Goal: Navigation & Orientation: Find specific page/section

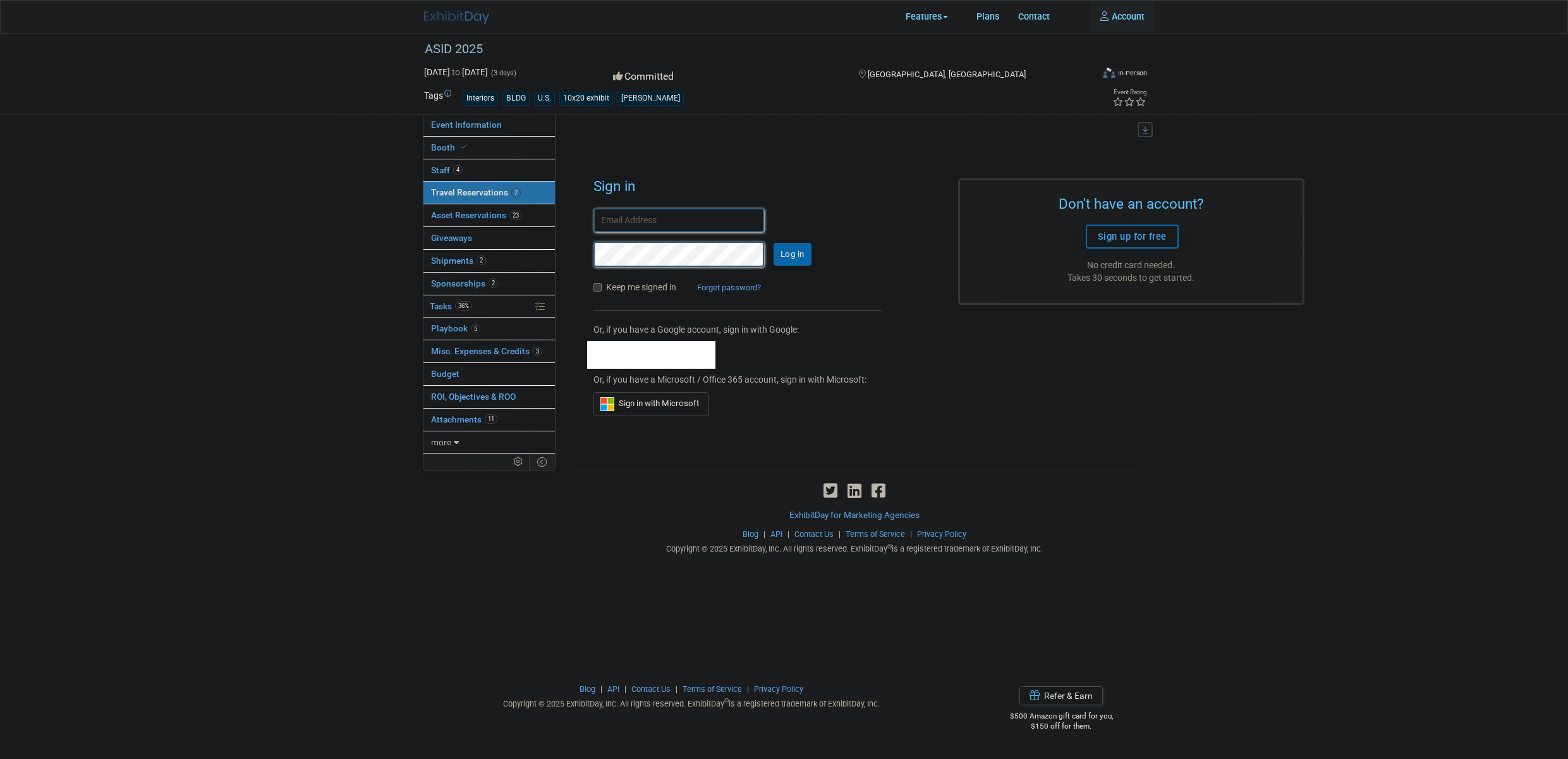
click at [486, 195] on span "Travel Reservations 7" at bounding box center [476, 192] width 89 height 10
click at [652, 222] on input "text" at bounding box center [679, 221] width 171 height 25
type input "mkuhlman@vectorworks.net"
checkbox input "true"
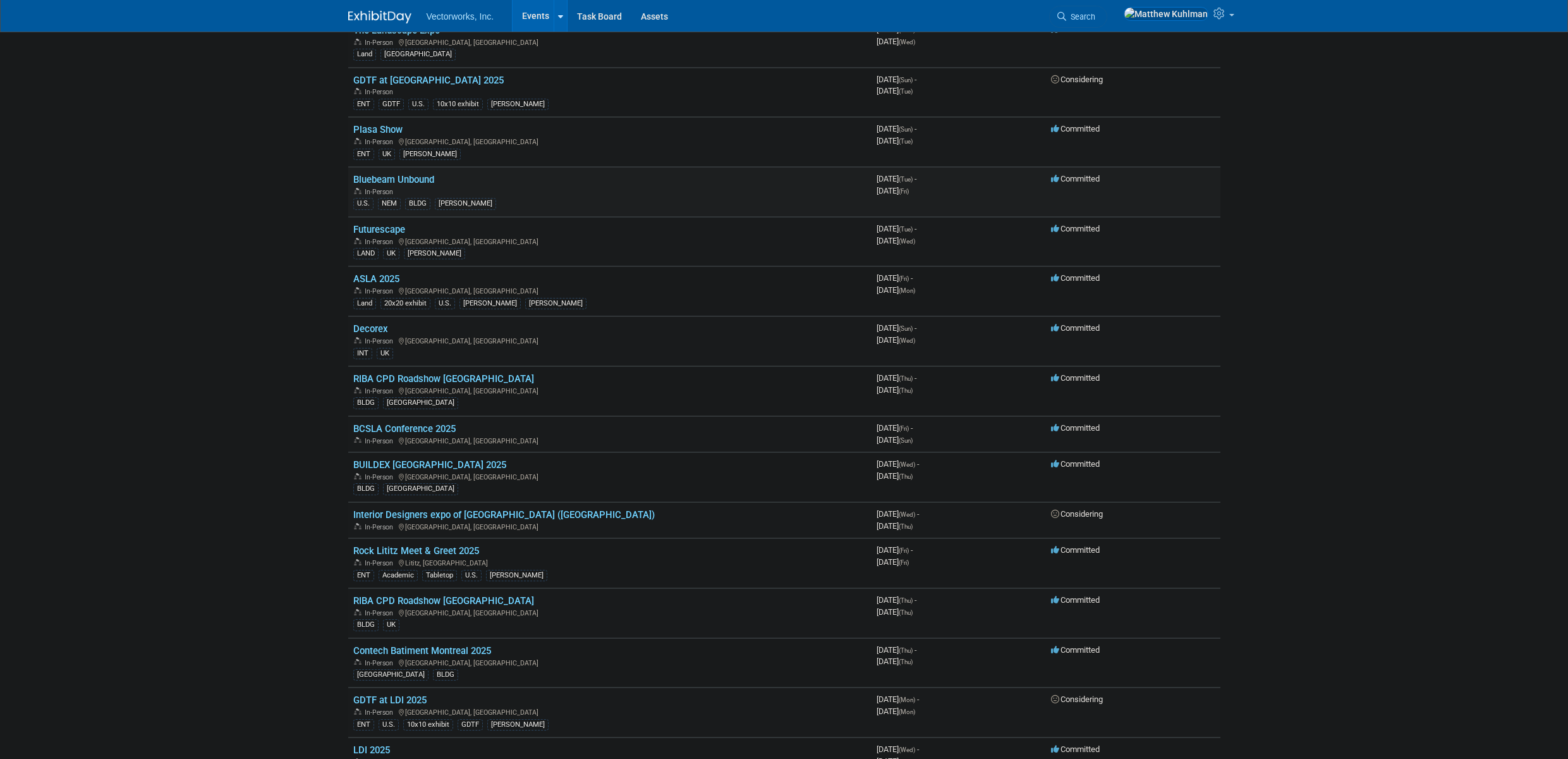
scroll to position [99, 0]
click at [416, 179] on link "Bluebeam Unbound" at bounding box center [394, 181] width 81 height 11
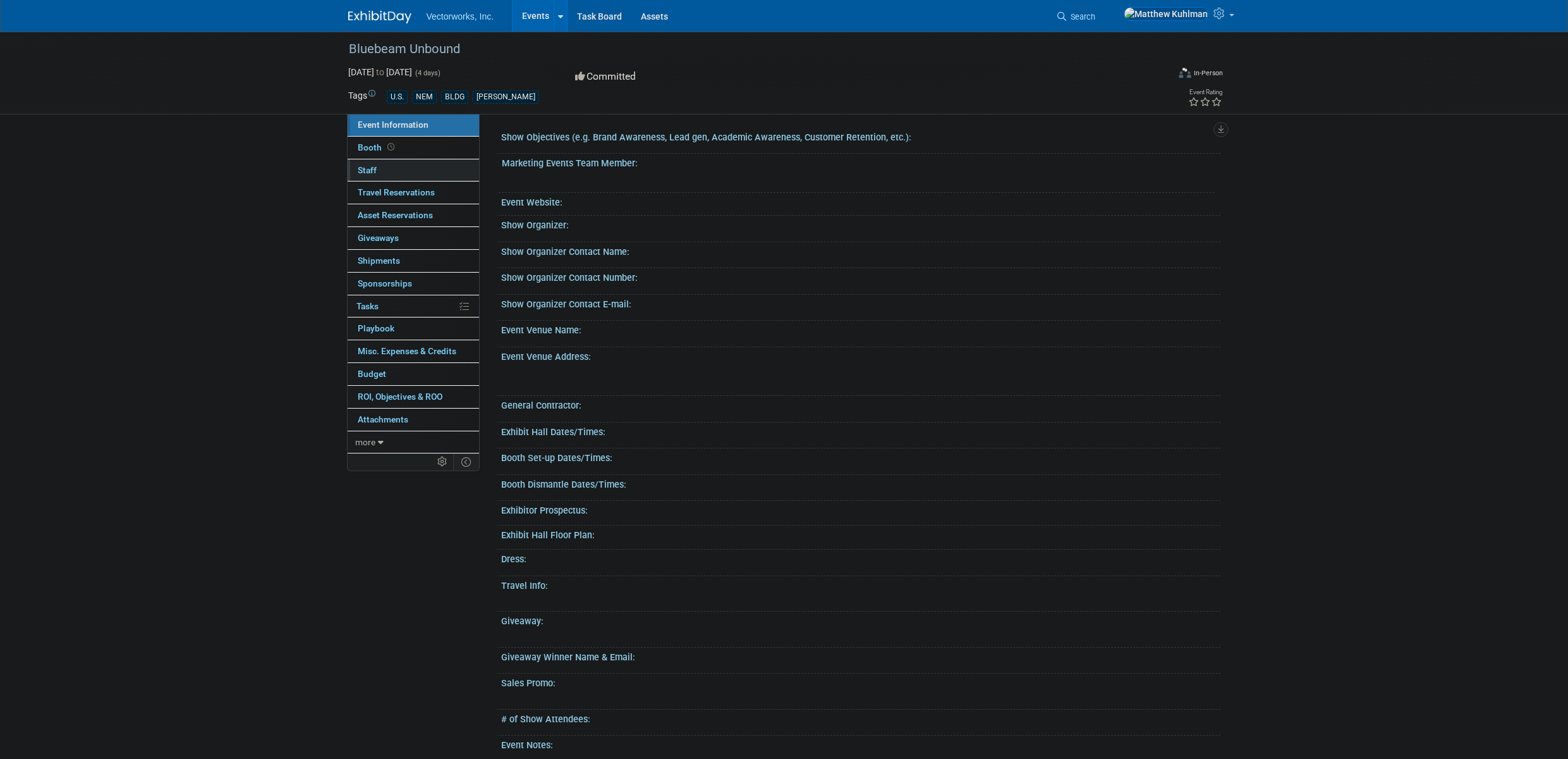
click at [370, 167] on span "Staff 0" at bounding box center [367, 170] width 19 height 10
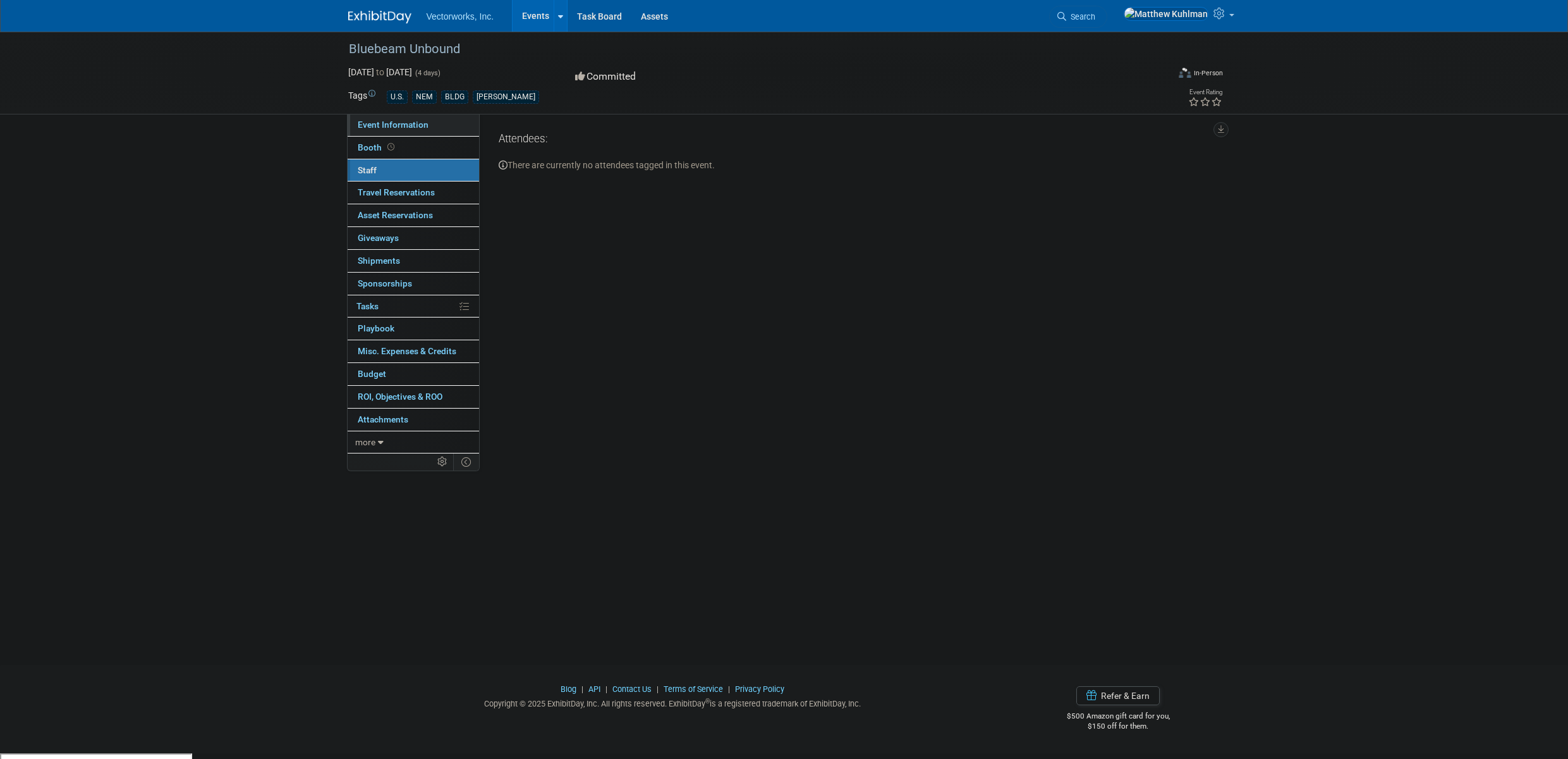
click at [371, 126] on span "Event Information" at bounding box center [393, 125] width 71 height 10
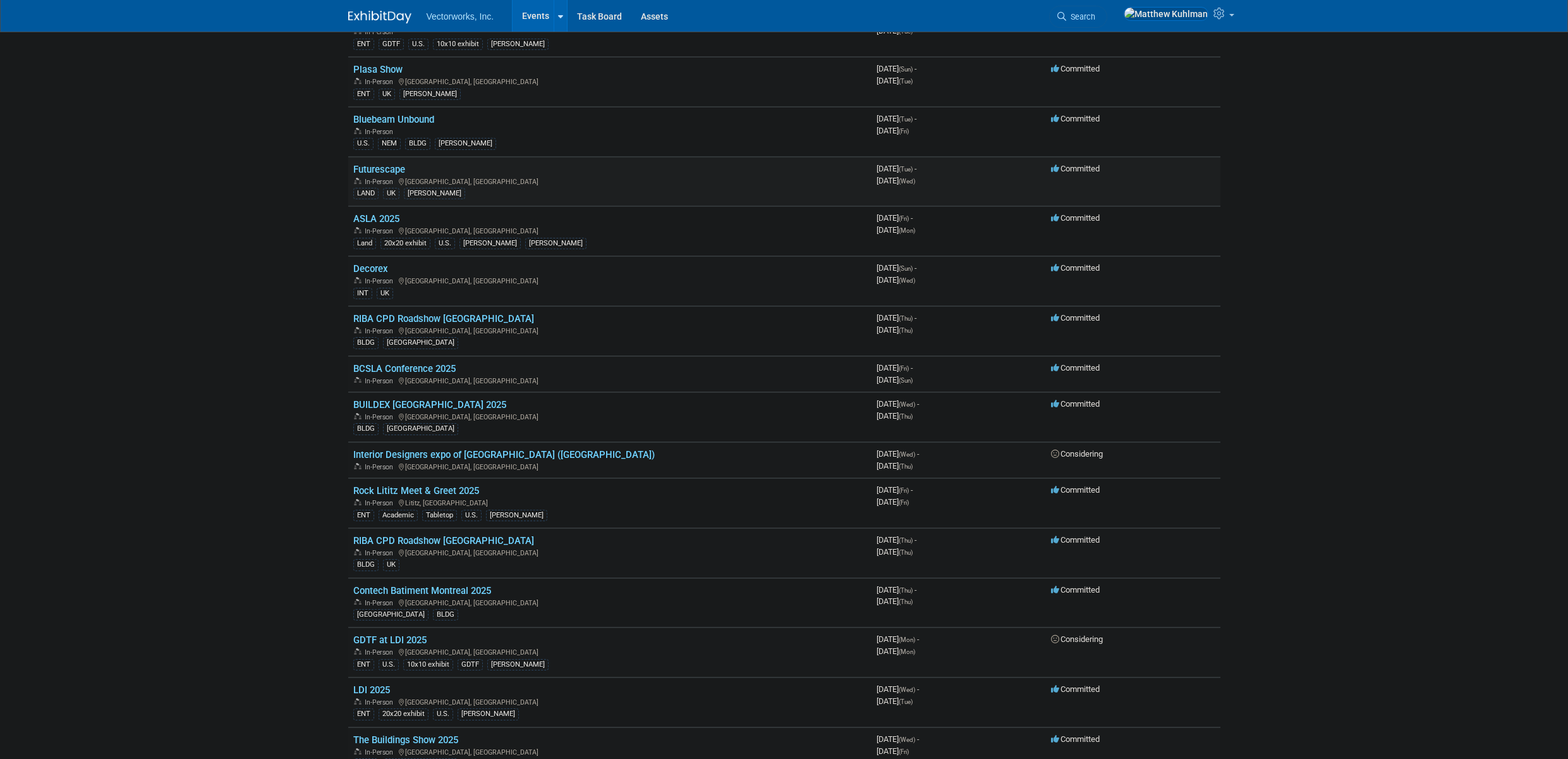
scroll to position [162, 0]
click at [385, 214] on link "ASLA 2025" at bounding box center [376, 217] width 46 height 11
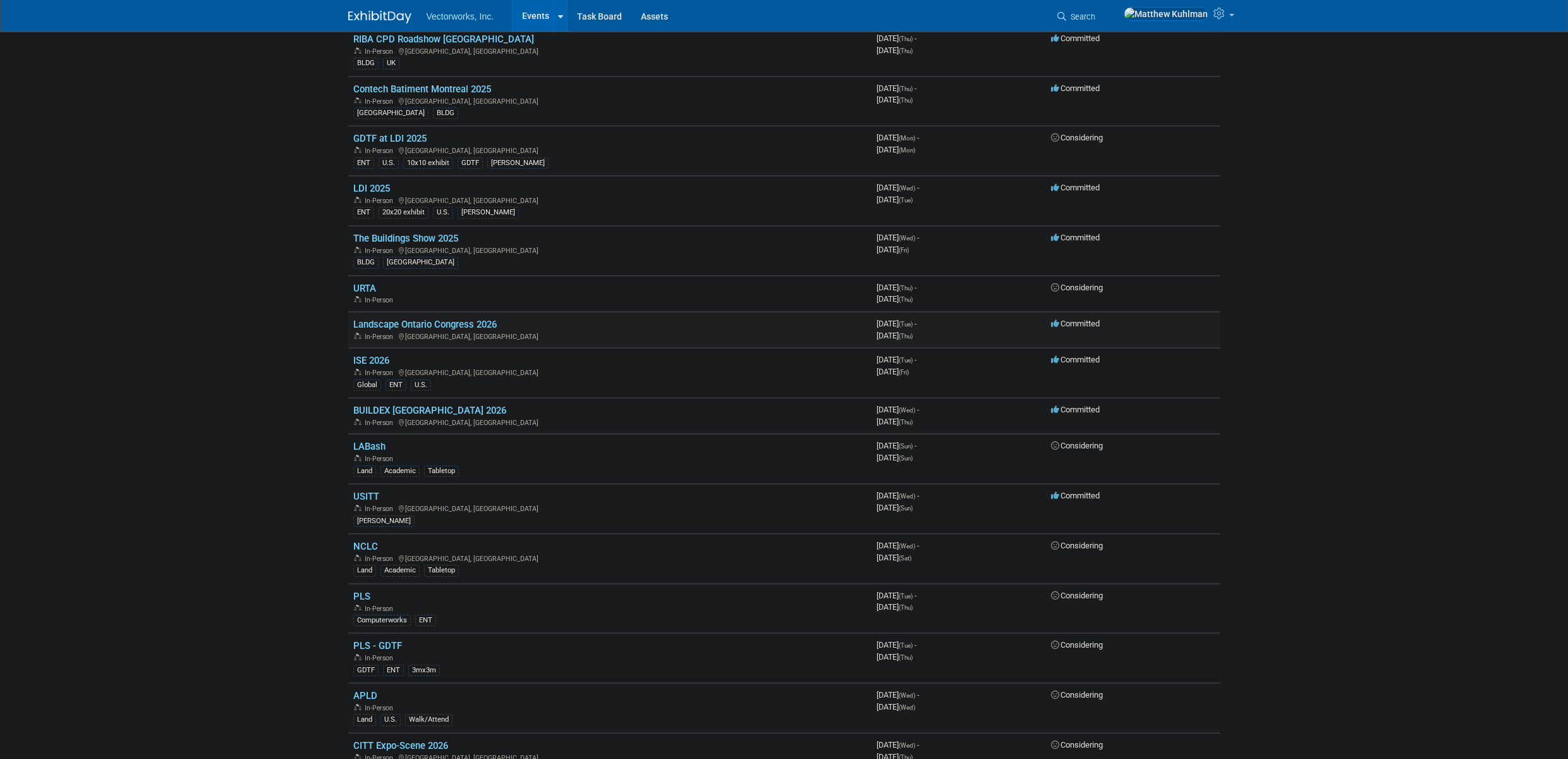
scroll to position [663, 0]
click at [367, 287] on link "URTA" at bounding box center [365, 286] width 23 height 11
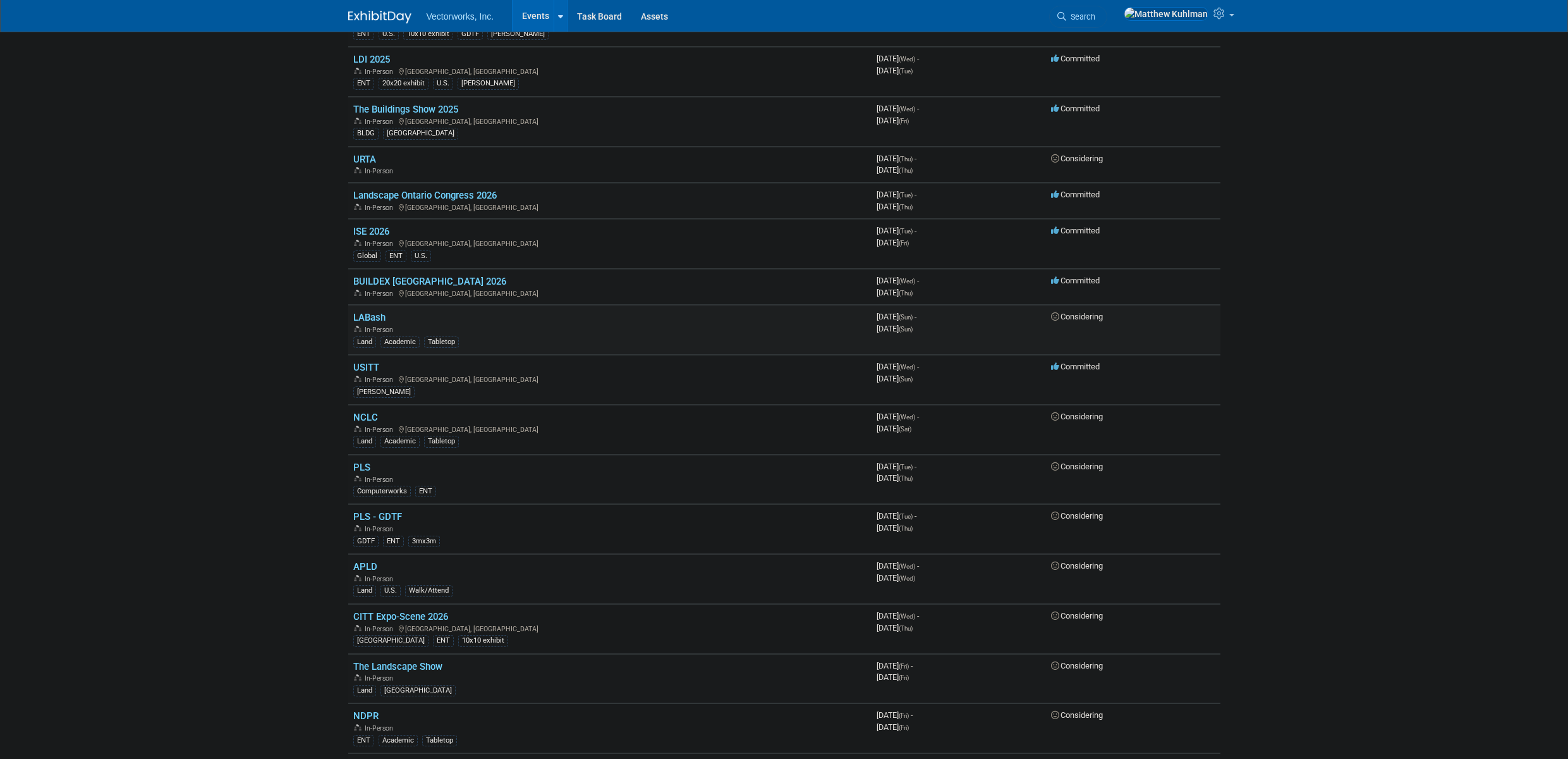
scroll to position [792, 0]
click at [370, 313] on link "LABash" at bounding box center [369, 316] width 32 height 11
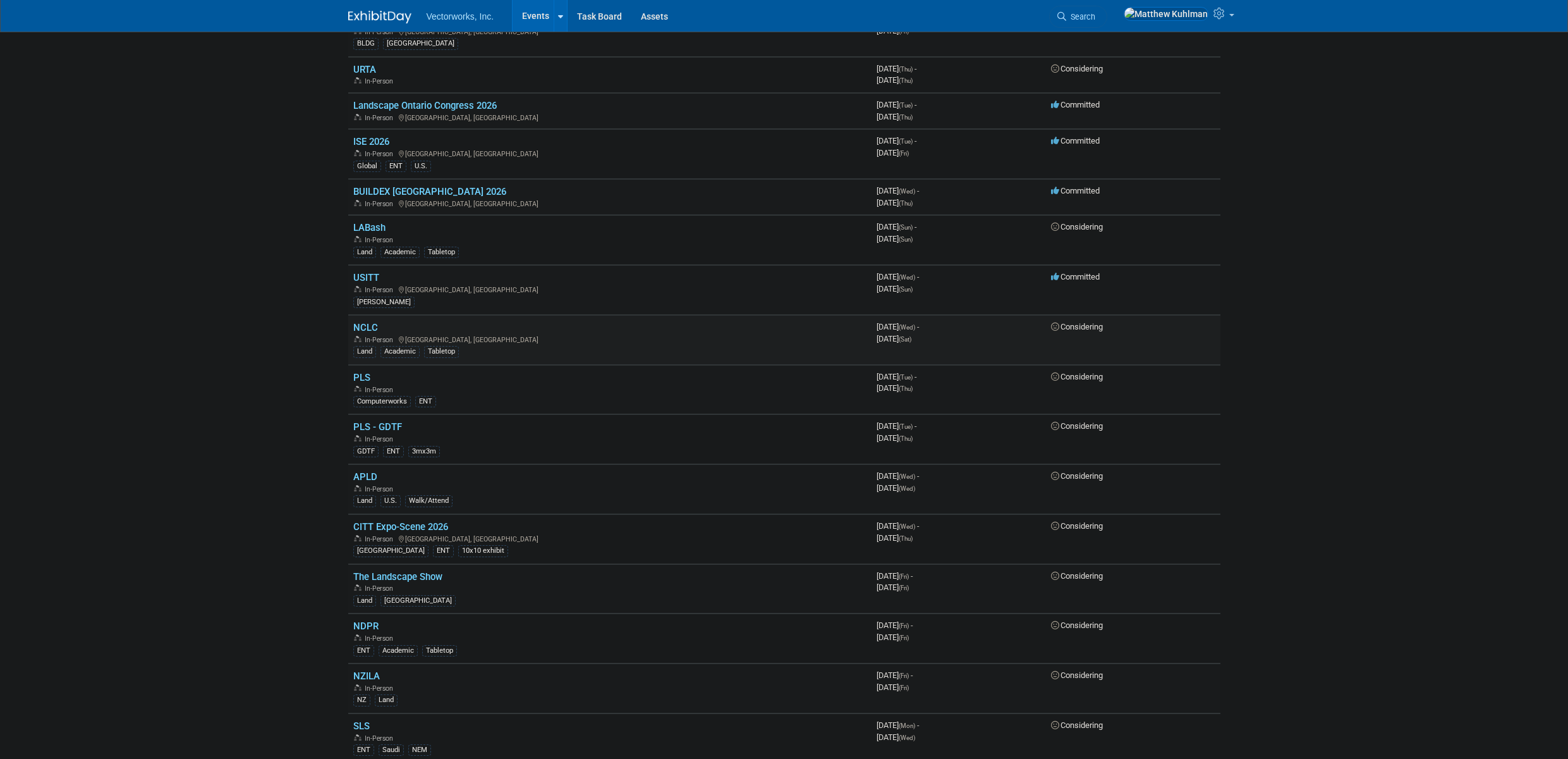
scroll to position [886, 0]
drag, startPoint x: 367, startPoint y: 322, endPoint x: 377, endPoint y: 321, distance: 10.0
click at [368, 322] on link "NCLC" at bounding box center [366, 322] width 25 height 11
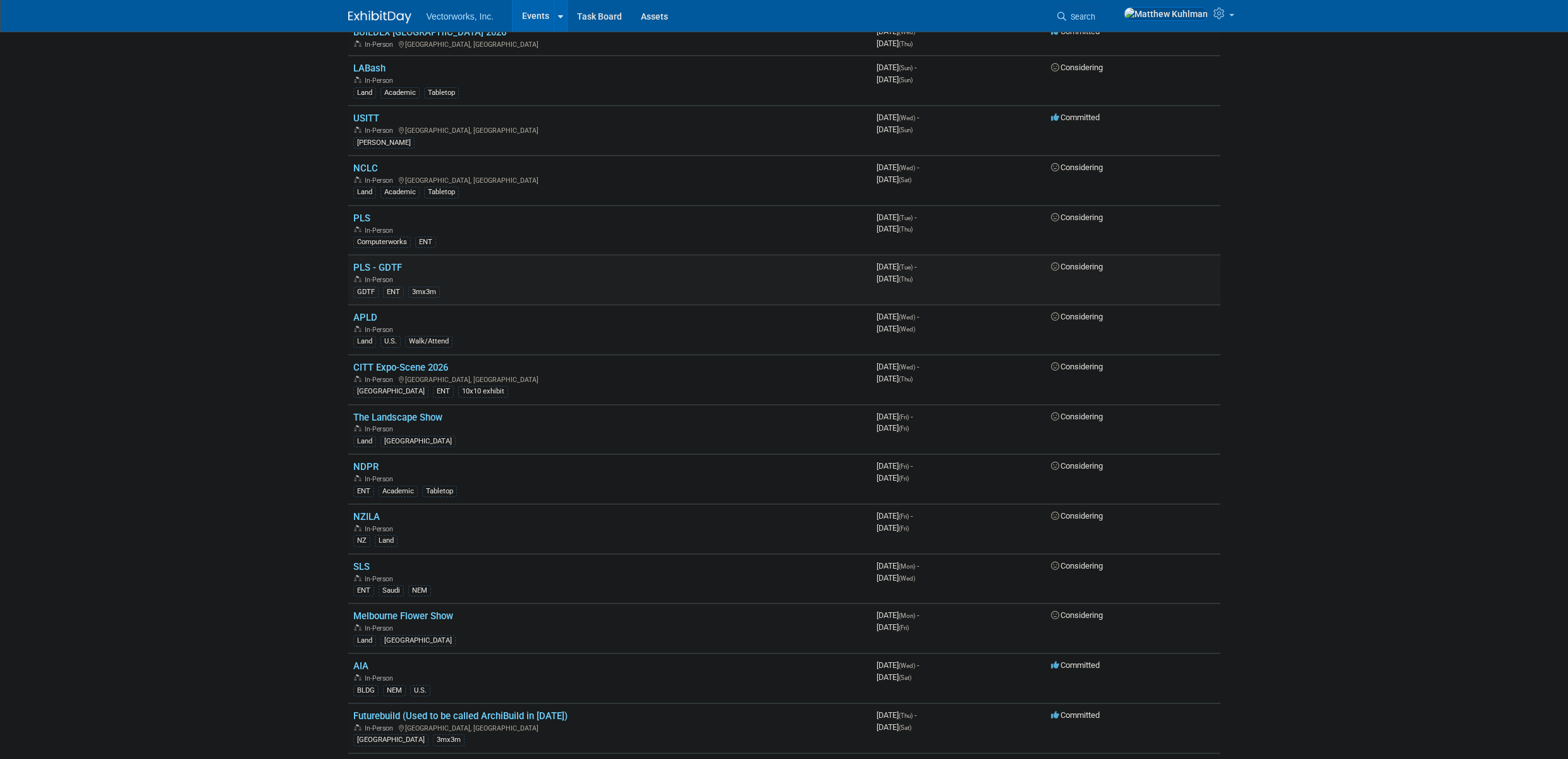
scroll to position [1045, 0]
click at [366, 308] on link "APLD" at bounding box center [365, 313] width 24 height 11
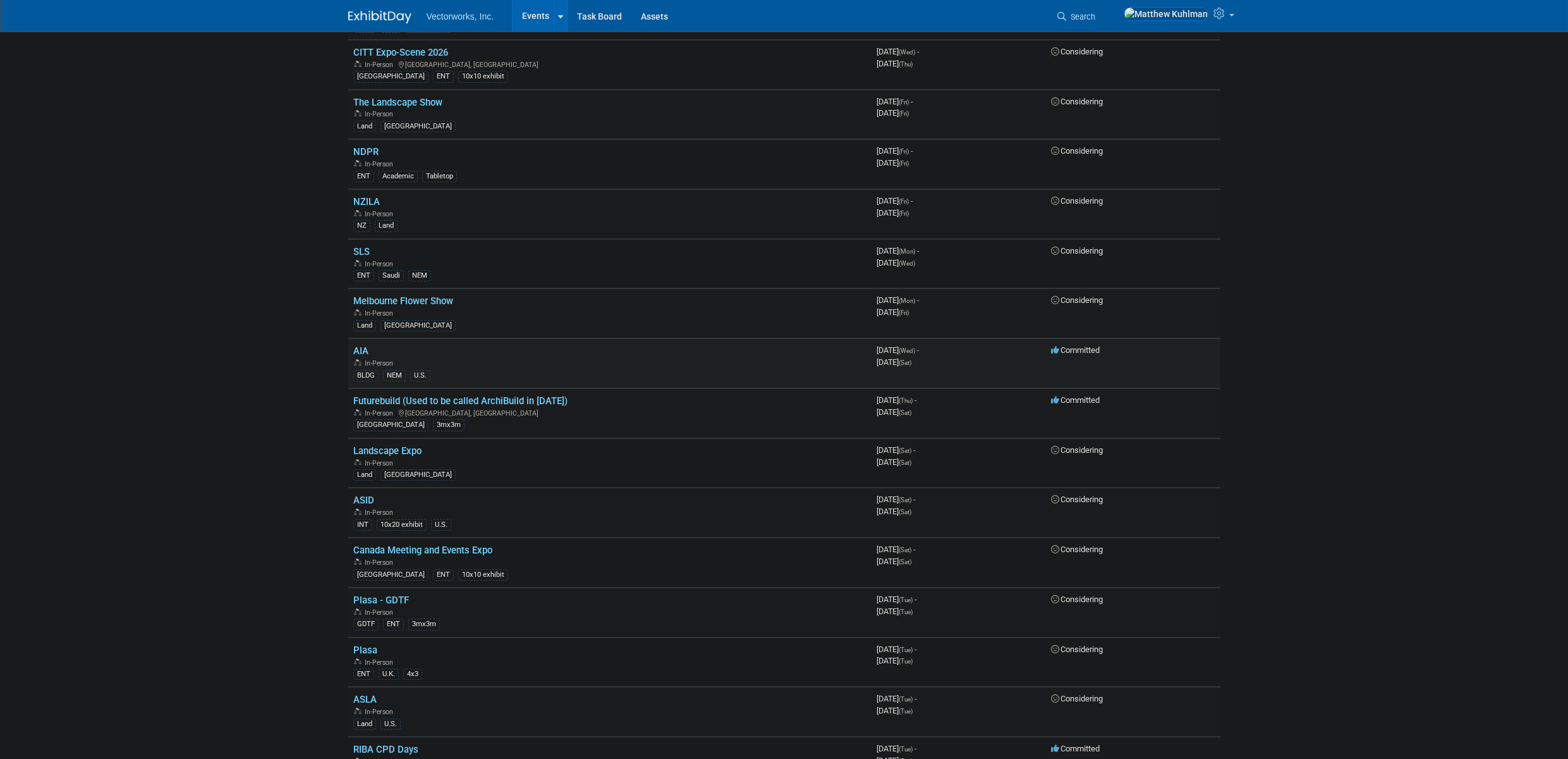
scroll to position [1358, 0]
click at [357, 349] on link "AIA" at bounding box center [361, 348] width 15 height 11
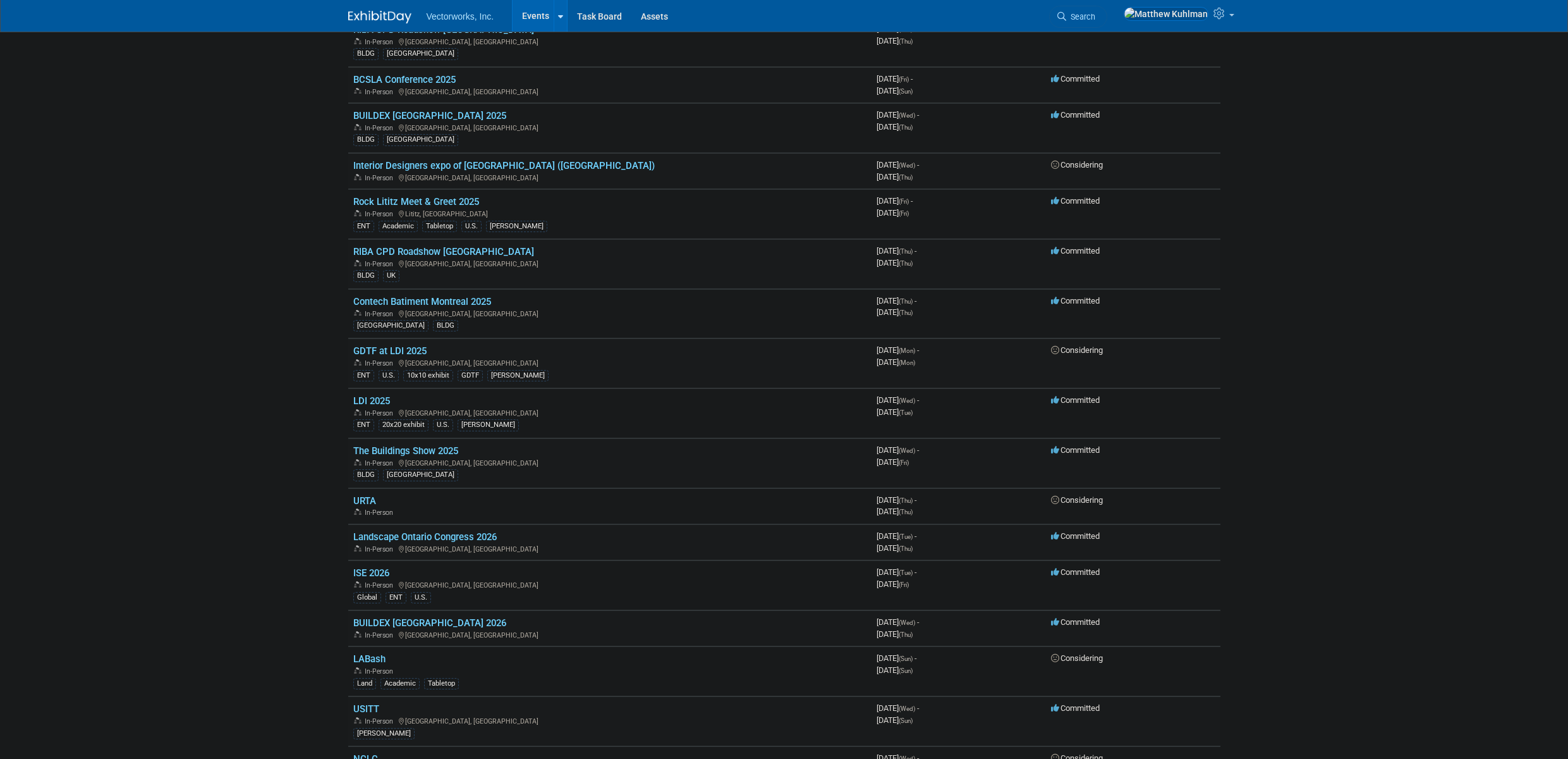
scroll to position [0, 0]
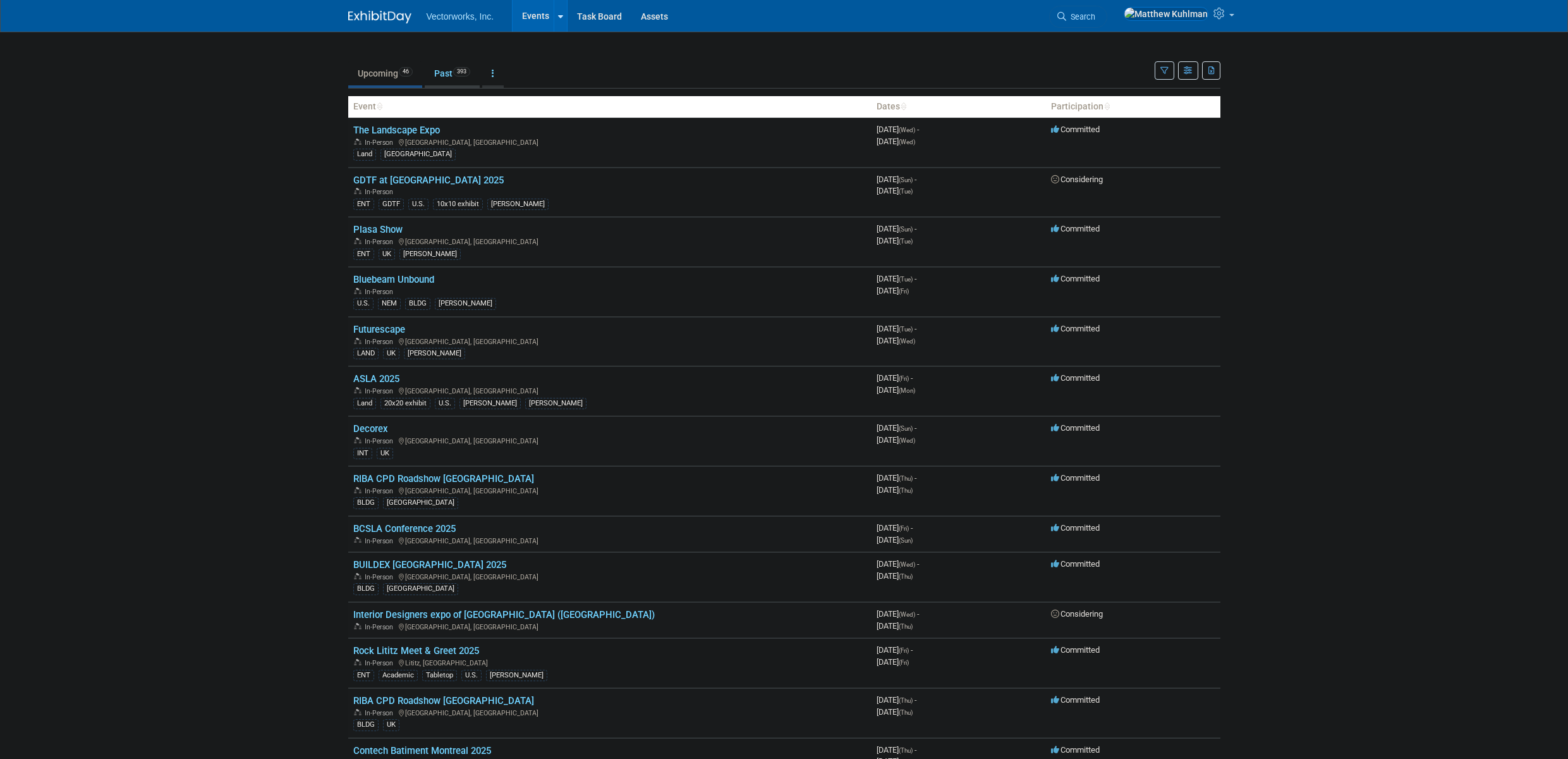
click at [443, 73] on link "Past 393" at bounding box center [452, 73] width 55 height 24
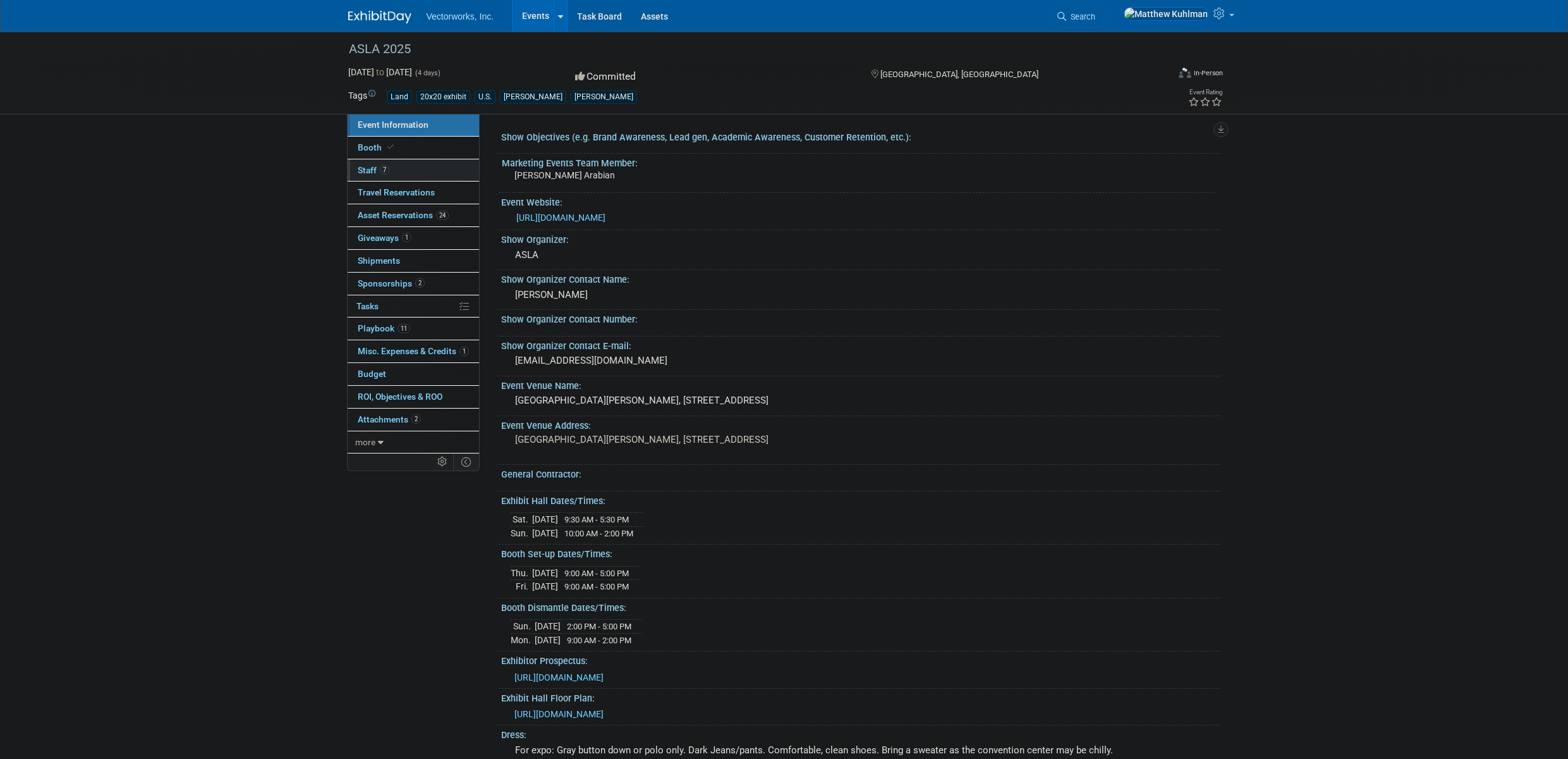
click at [371, 168] on span "Staff 7" at bounding box center [373, 170] width 32 height 10
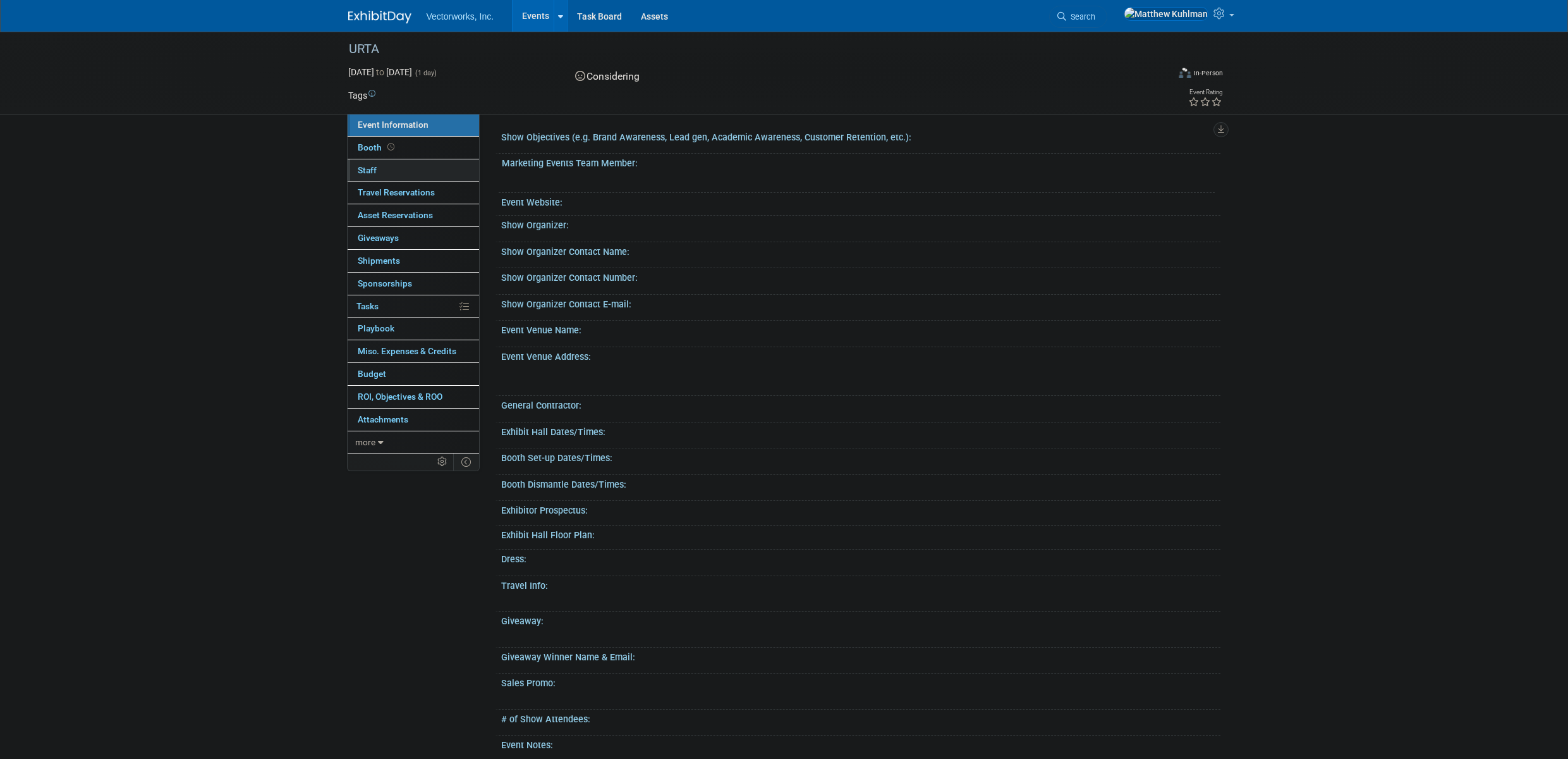
click at [379, 169] on link "0 Staff 0" at bounding box center [413, 170] width 131 height 22
click at [374, 169] on span "Staff 0" at bounding box center [367, 170] width 19 height 10
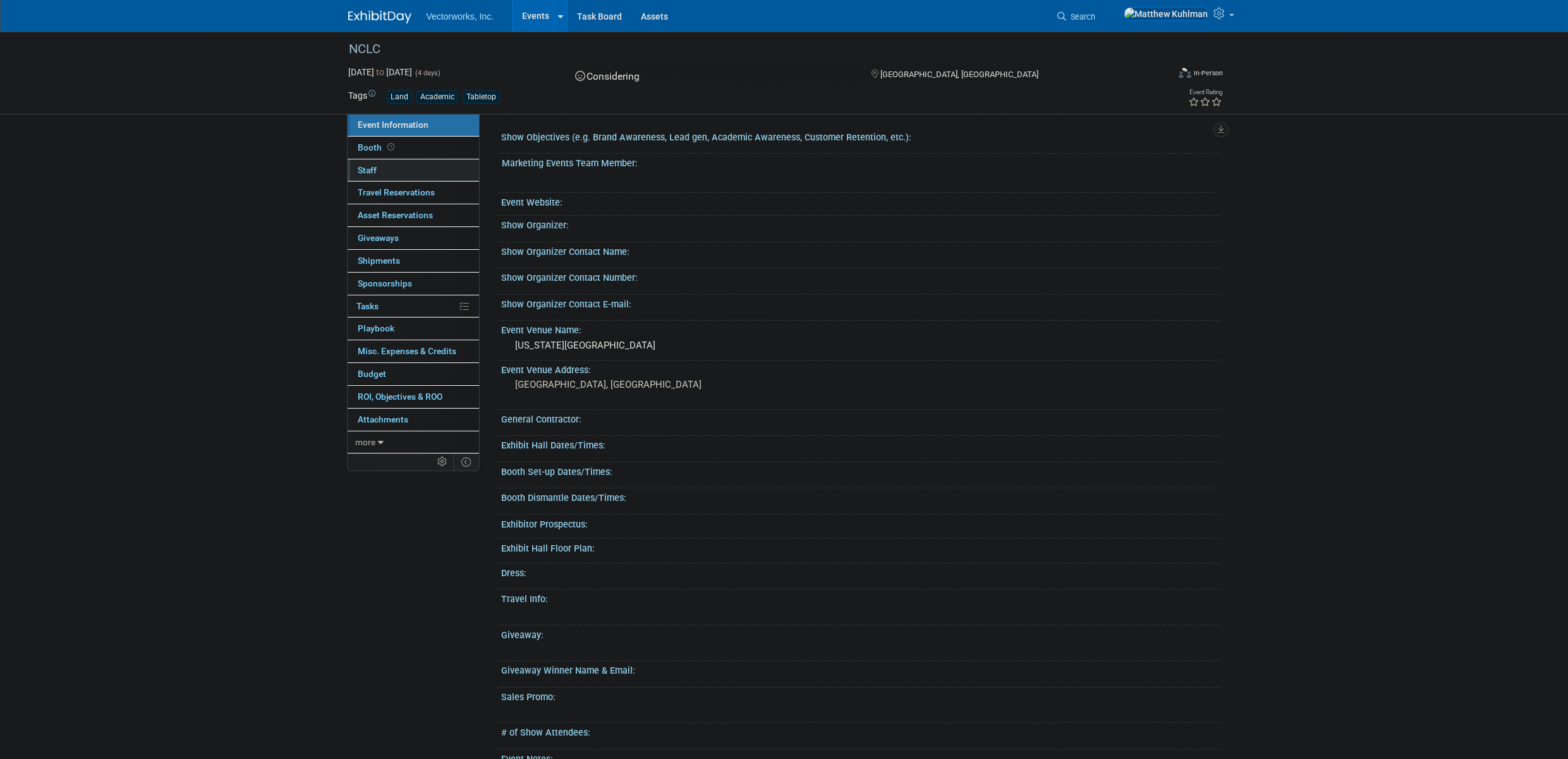
click at [398, 181] on link "0 Staff 0" at bounding box center [413, 170] width 131 height 22
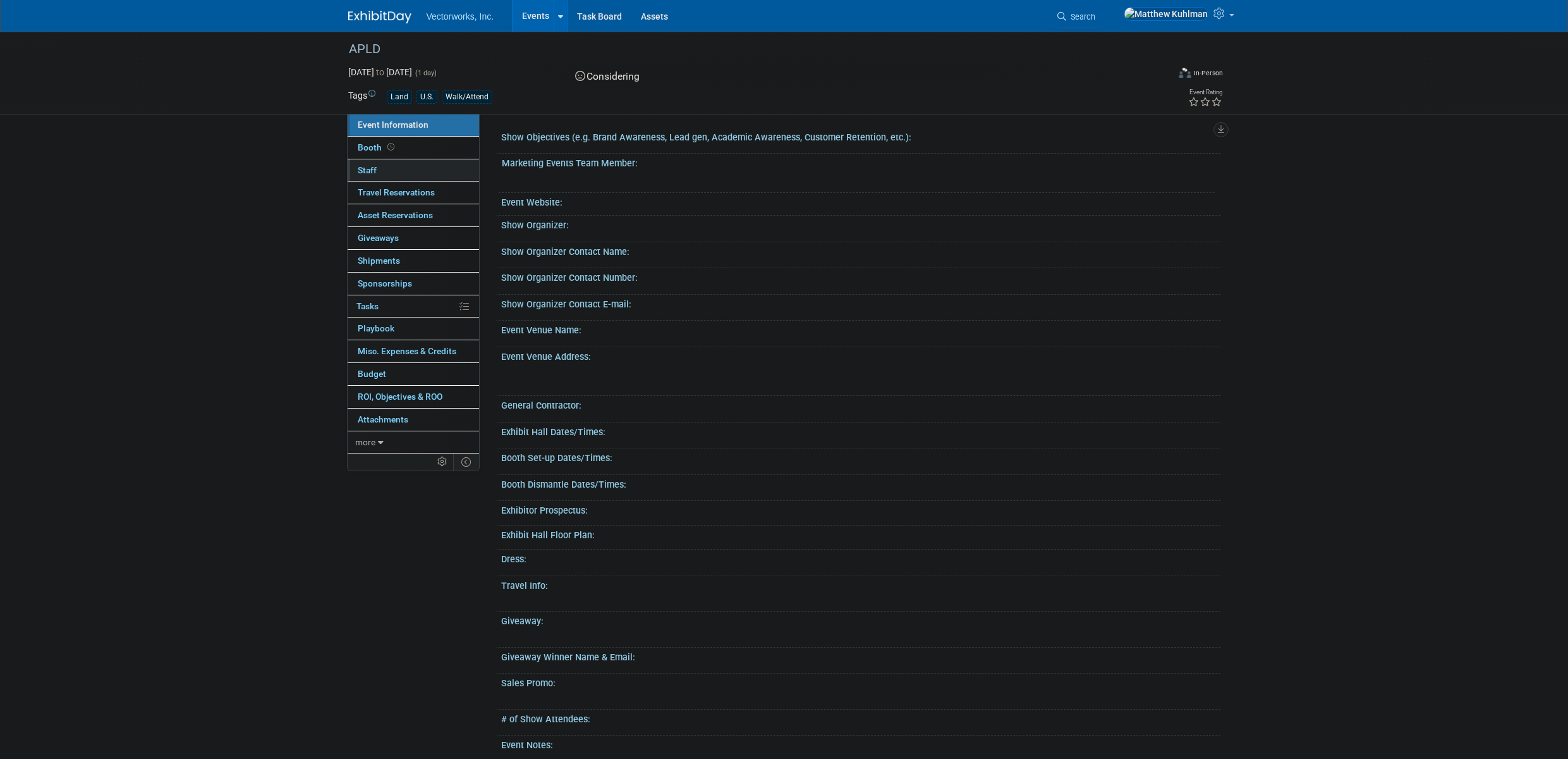
click at [385, 172] on link "0 Staff 0" at bounding box center [413, 170] width 131 height 22
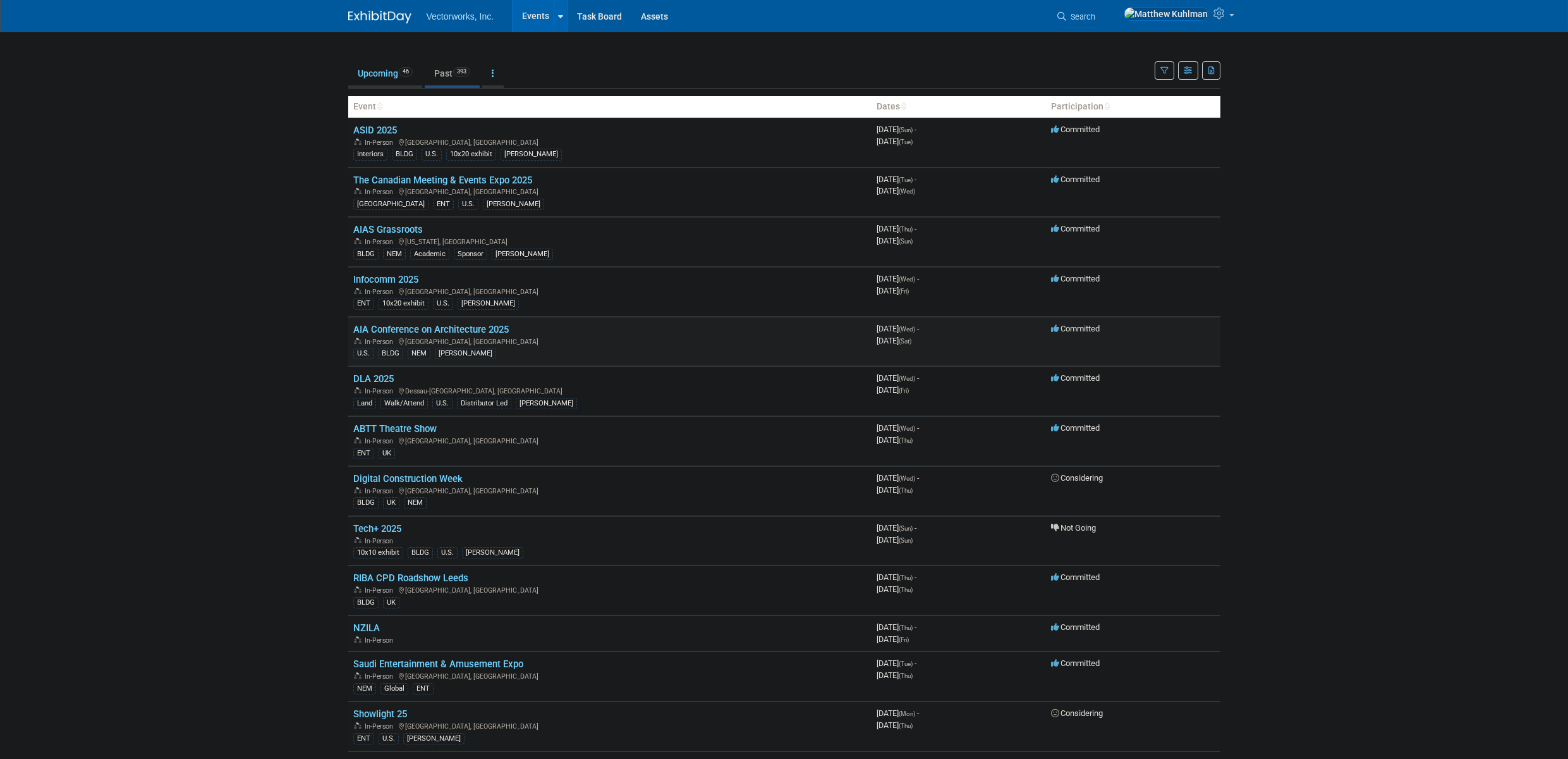
click at [429, 330] on link "AIA Conference on Architecture 2025" at bounding box center [431, 330] width 156 height 11
click at [387, 130] on link "ASID 2025" at bounding box center [375, 130] width 43 height 11
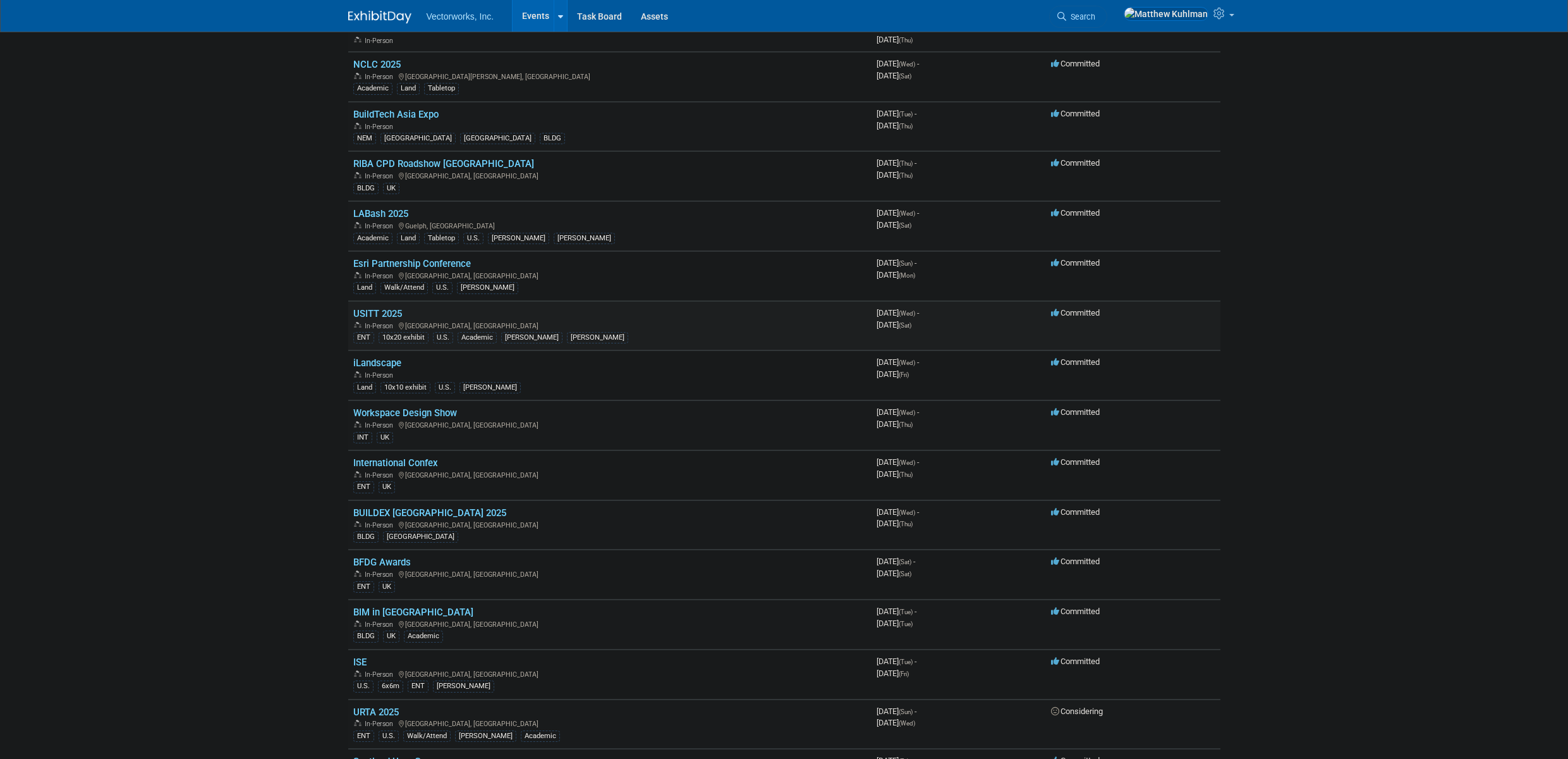
scroll to position [981, 0]
click at [434, 264] on link "Esri Partnership Conference" at bounding box center [412, 268] width 117 height 11
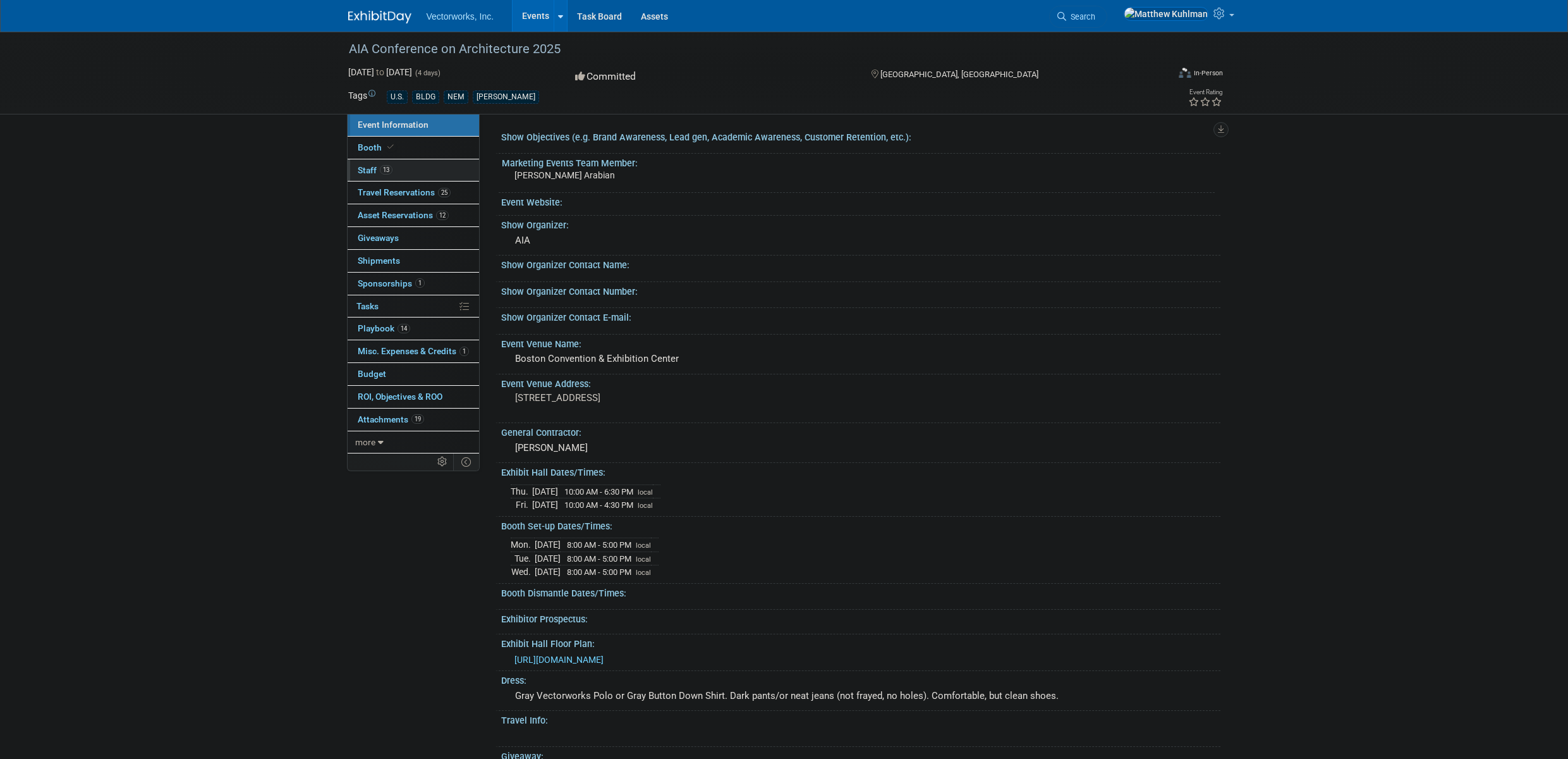
click at [399, 170] on link "13 Staff 13" at bounding box center [413, 170] width 131 height 22
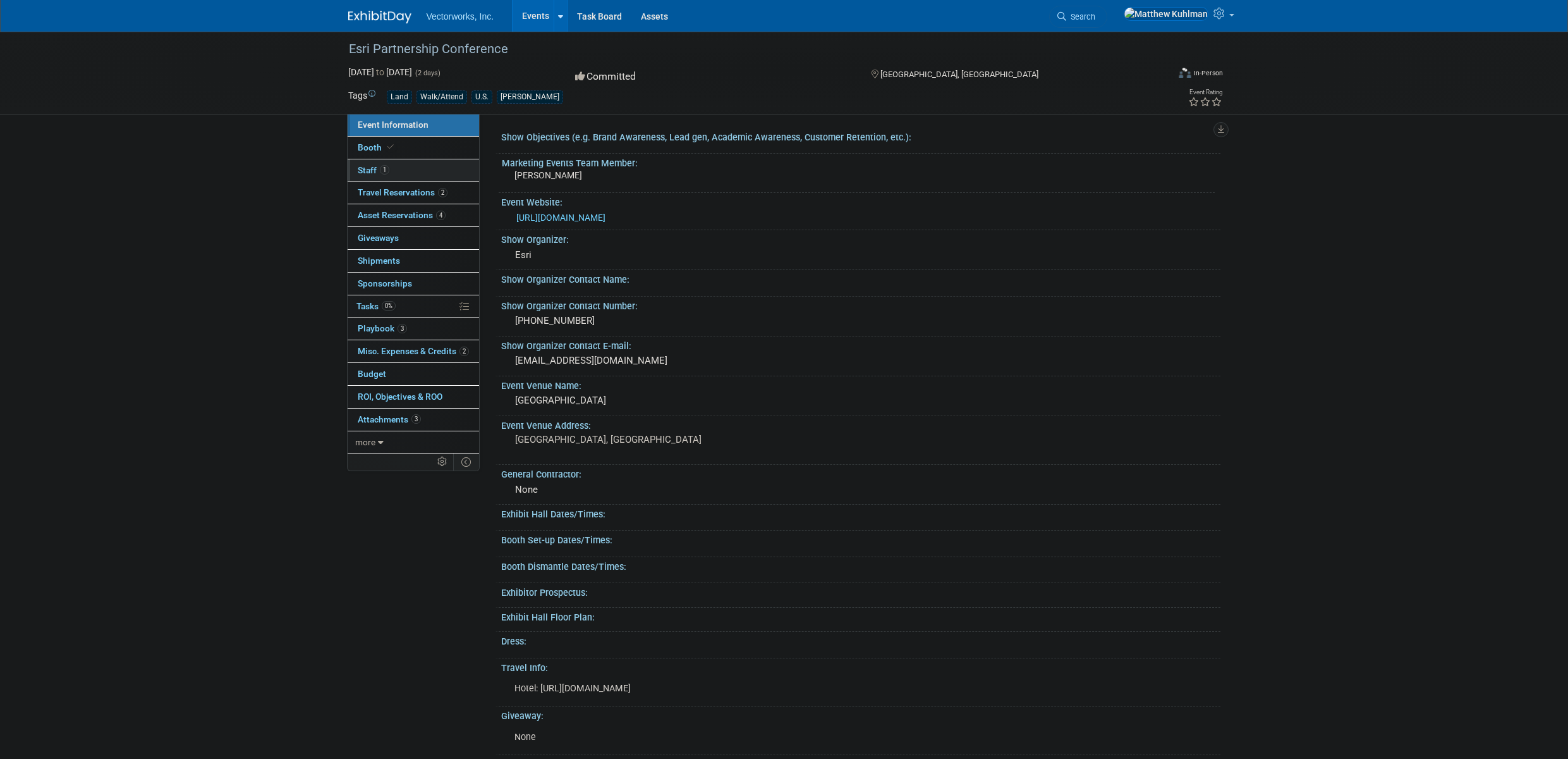
click at [392, 167] on link "1 Staff 1" at bounding box center [413, 170] width 131 height 22
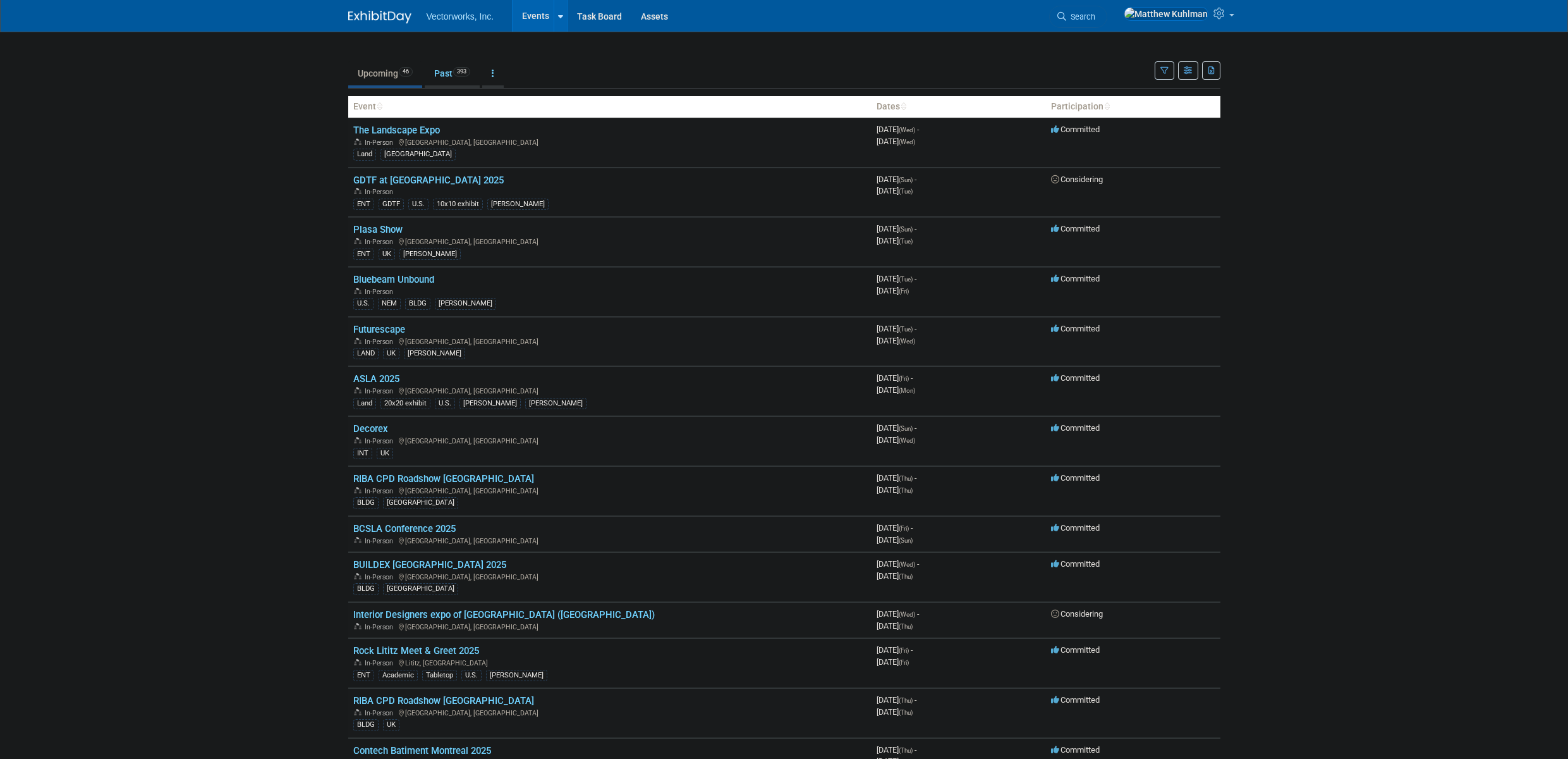
click at [376, 75] on link "Upcoming 46" at bounding box center [385, 73] width 74 height 24
click at [385, 379] on link "ASLA 2025" at bounding box center [376, 379] width 46 height 11
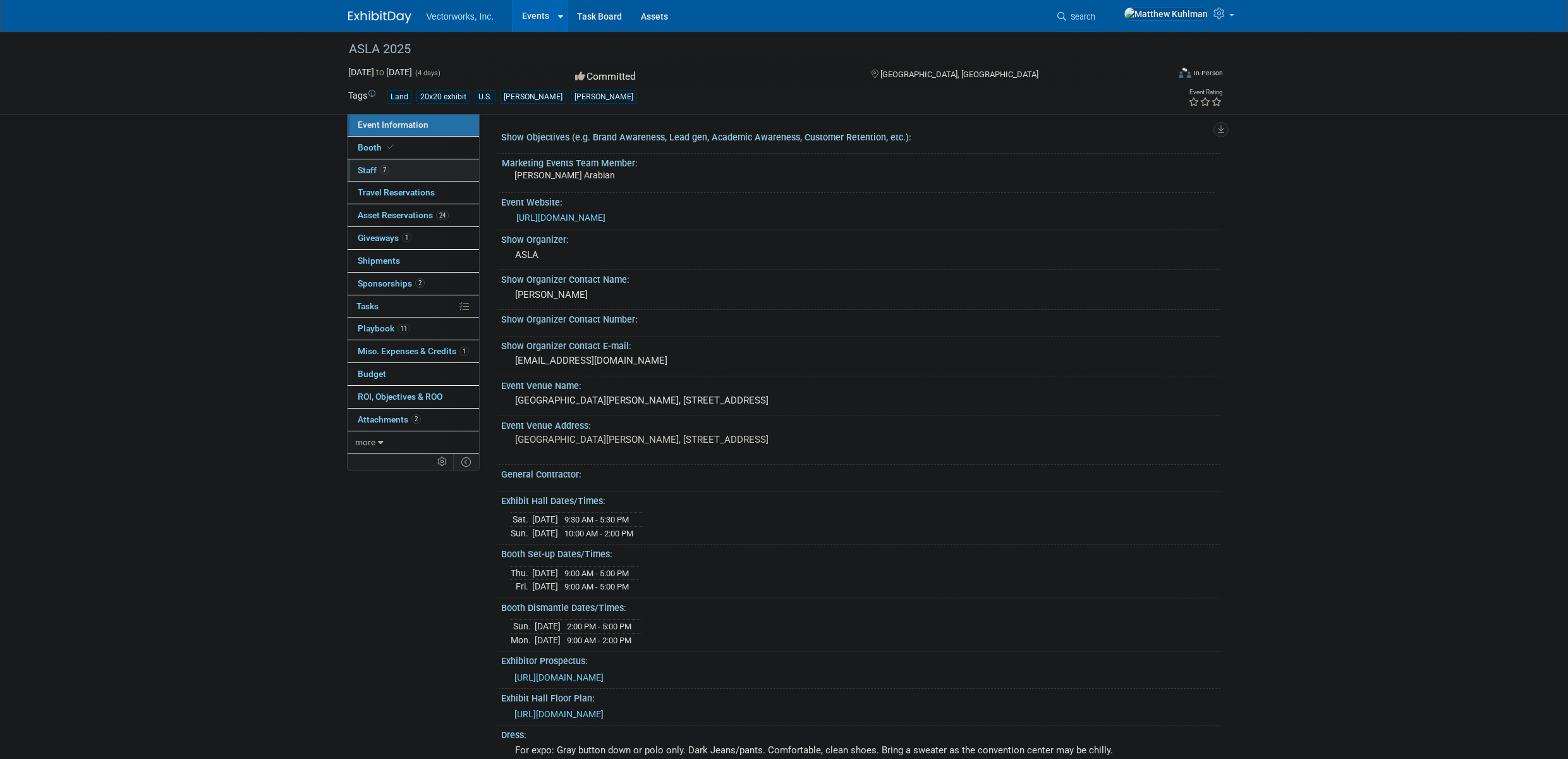
click at [399, 167] on link "7 Staff 7" at bounding box center [413, 170] width 131 height 22
